Goal: Use online tool/utility

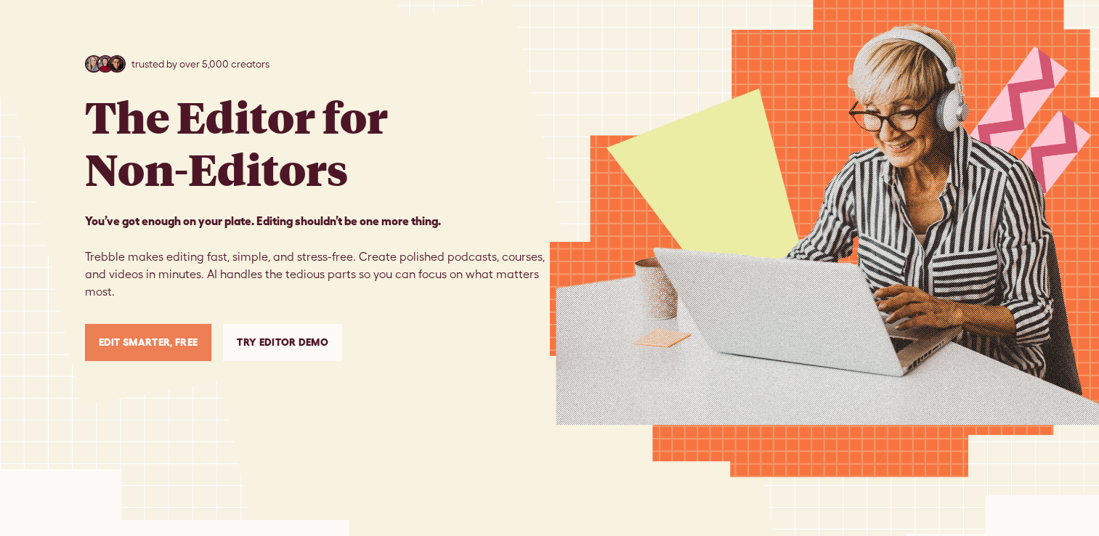
scroll to position [145, 0]
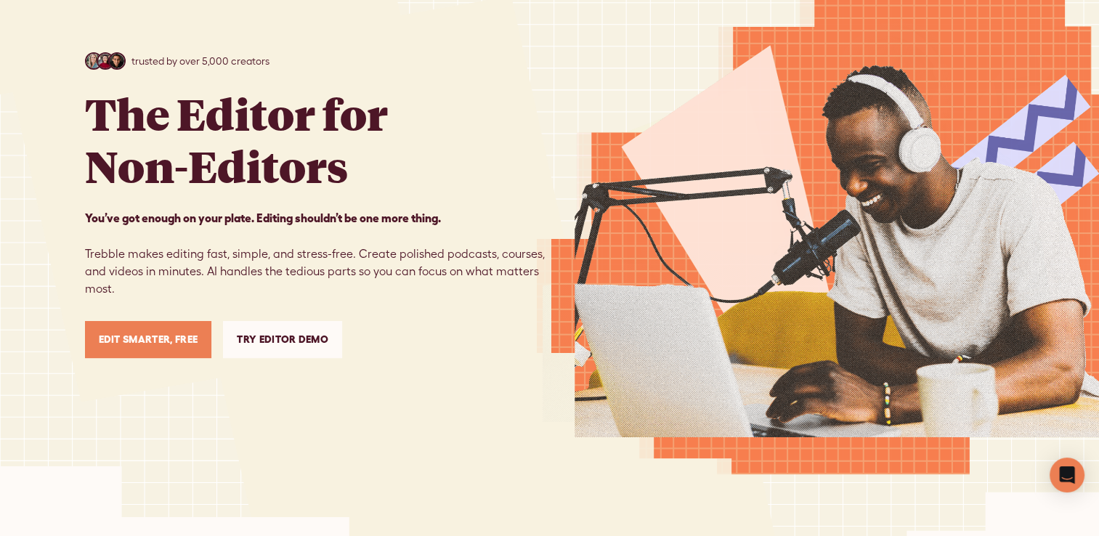
click at [287, 351] on link "Try Editor Demo" at bounding box center [282, 339] width 119 height 37
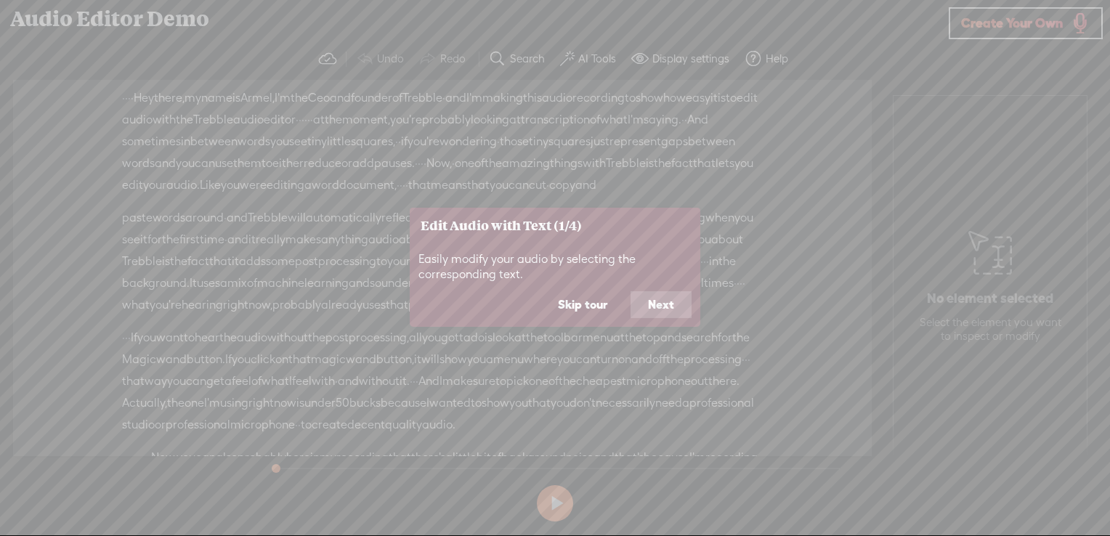
click at [579, 302] on button "Skip tour" at bounding box center [583, 305] width 84 height 28
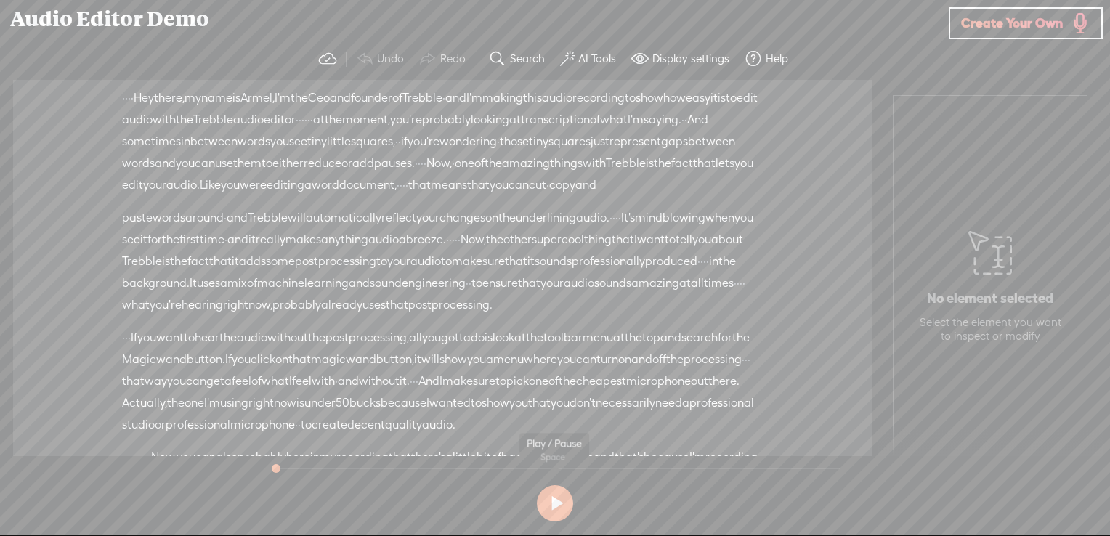
click at [552, 501] on button at bounding box center [555, 503] width 36 height 36
click at [557, 501] on section at bounding box center [555, 504] width 580 height 48
click at [546, 501] on button at bounding box center [555, 503] width 36 height 36
click at [1005, 16] on span "Create Your Own" at bounding box center [1012, 23] width 102 height 17
